Goal: Information Seeking & Learning: Check status

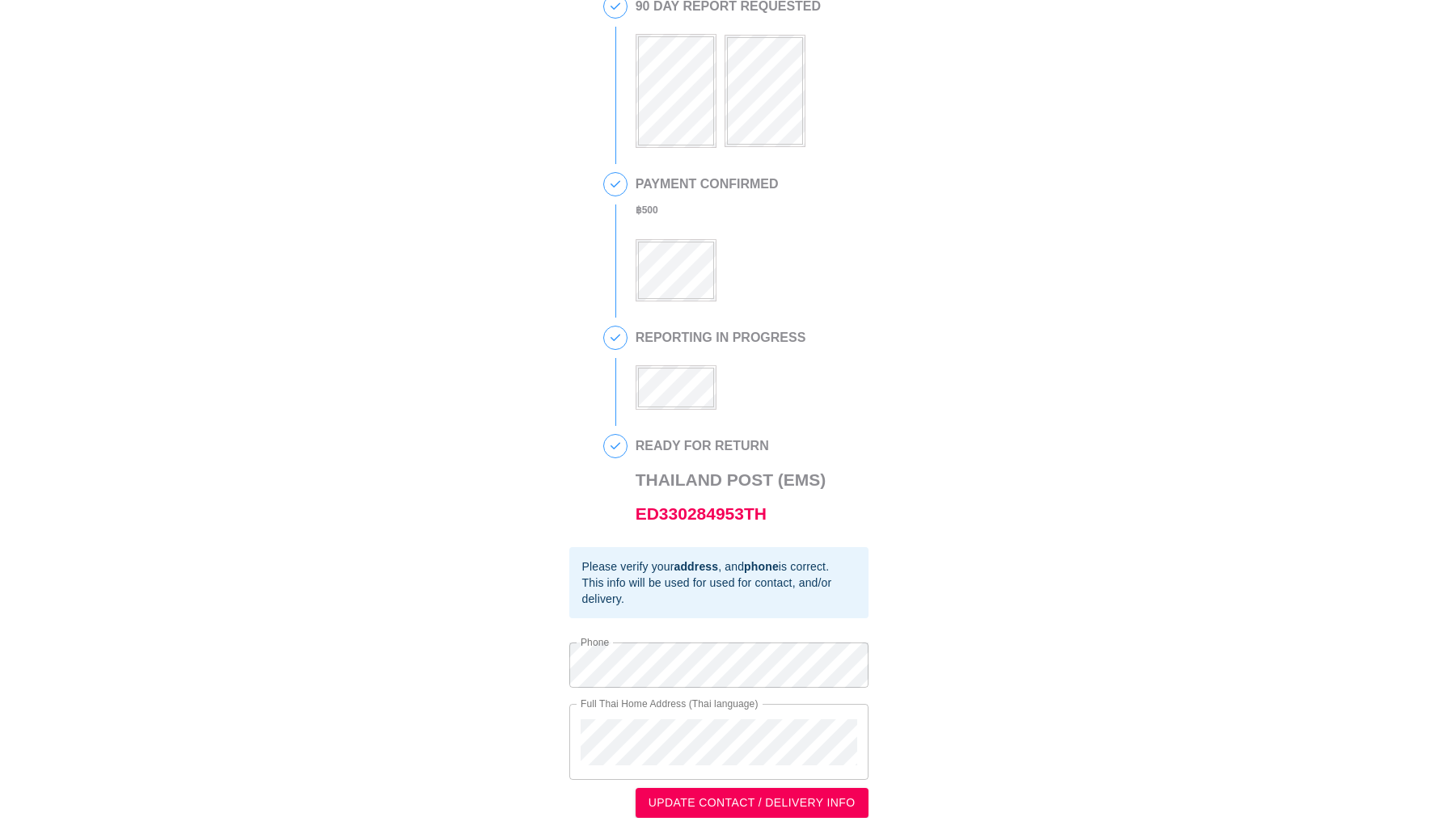
scroll to position [76, 0]
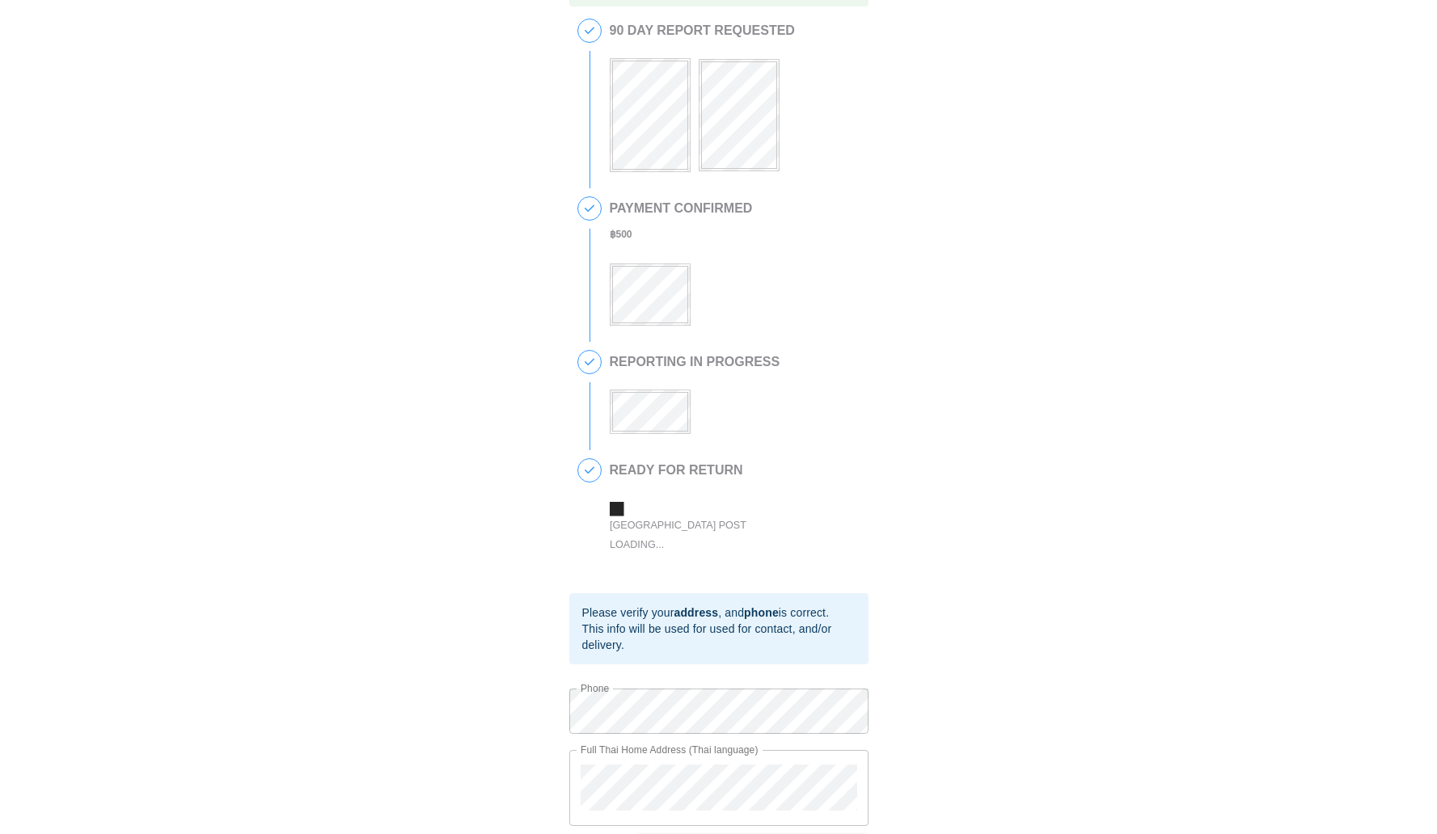
scroll to position [49, 0]
